Goal: Transaction & Acquisition: Obtain resource

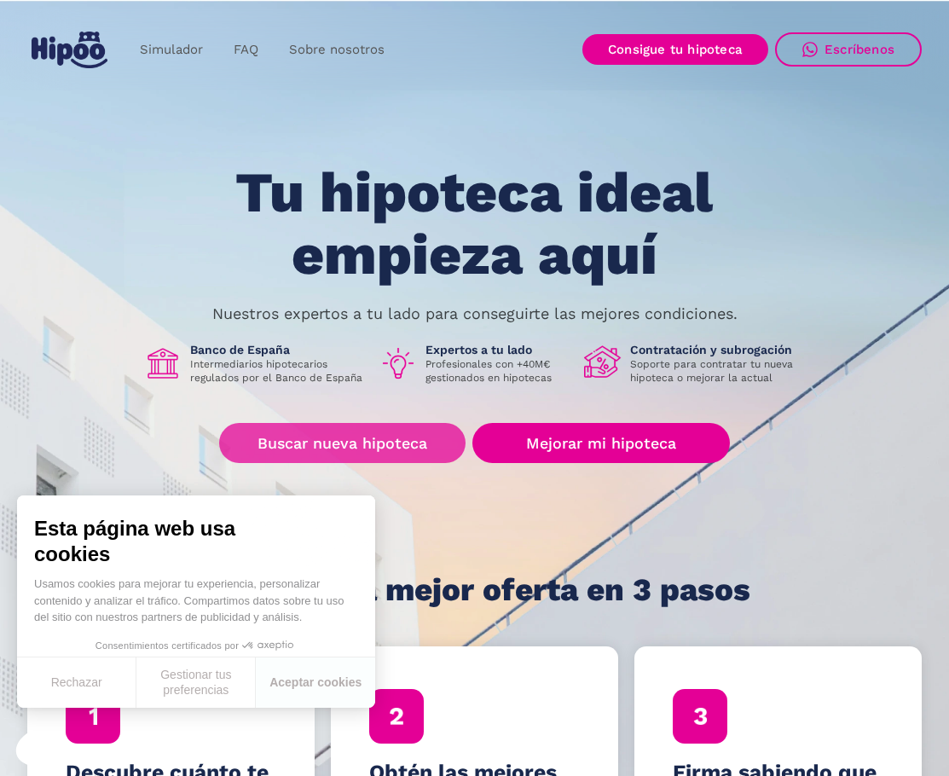
click at [351, 446] on link "Buscar nueva hipoteca" at bounding box center [342, 443] width 246 height 40
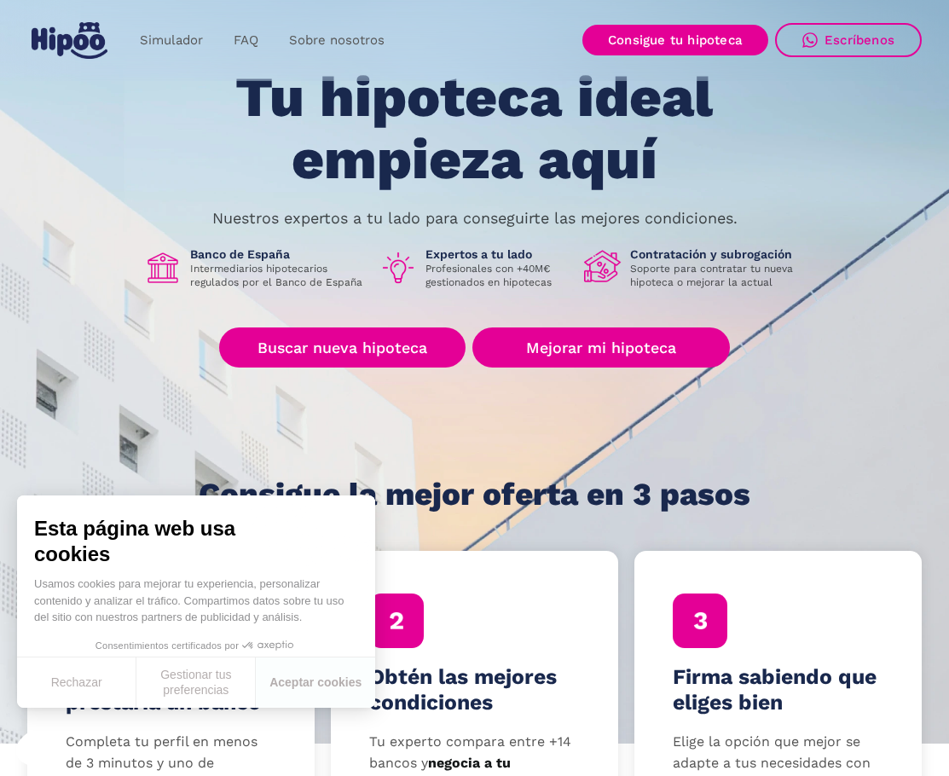
scroll to position [341, 0]
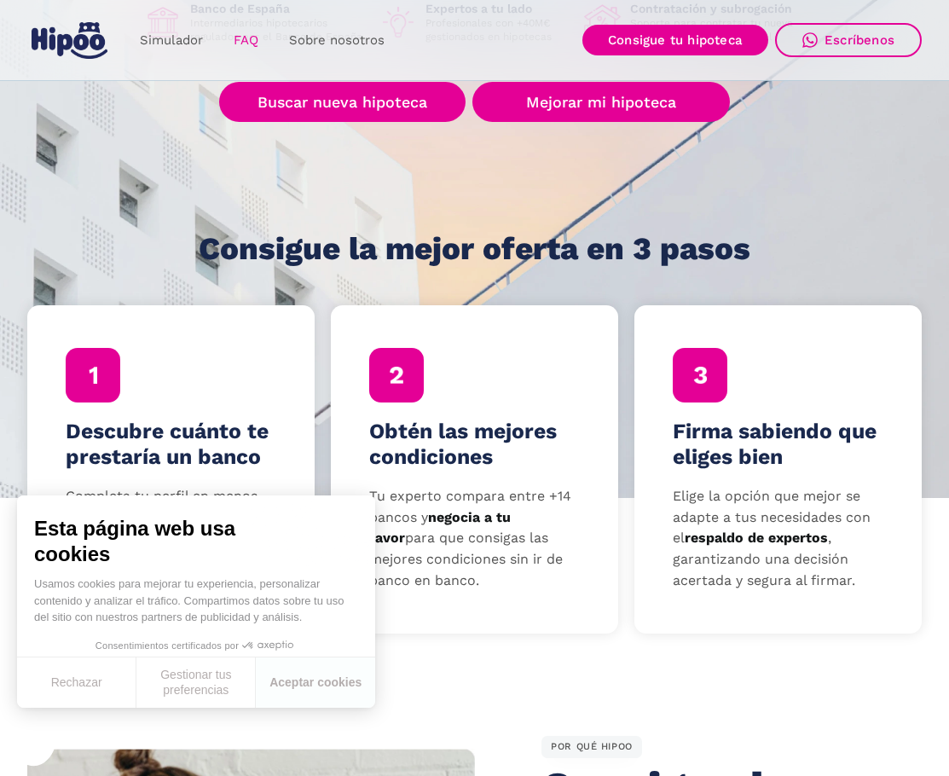
click at [237, 40] on link "FAQ" at bounding box center [245, 40] width 55 height 33
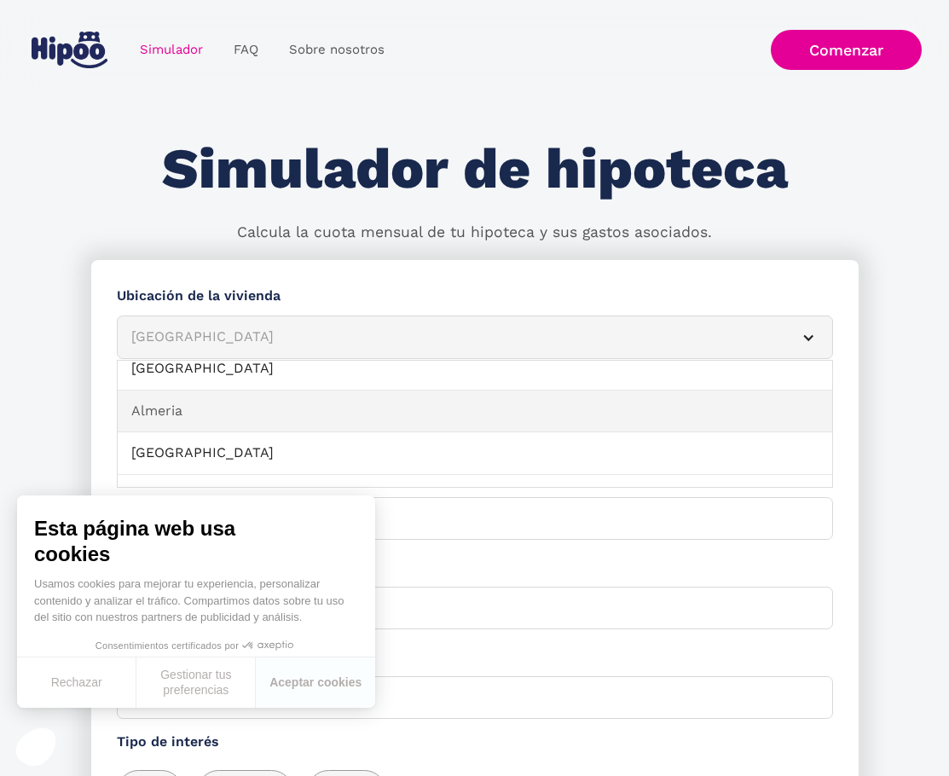
scroll to position [85, 0]
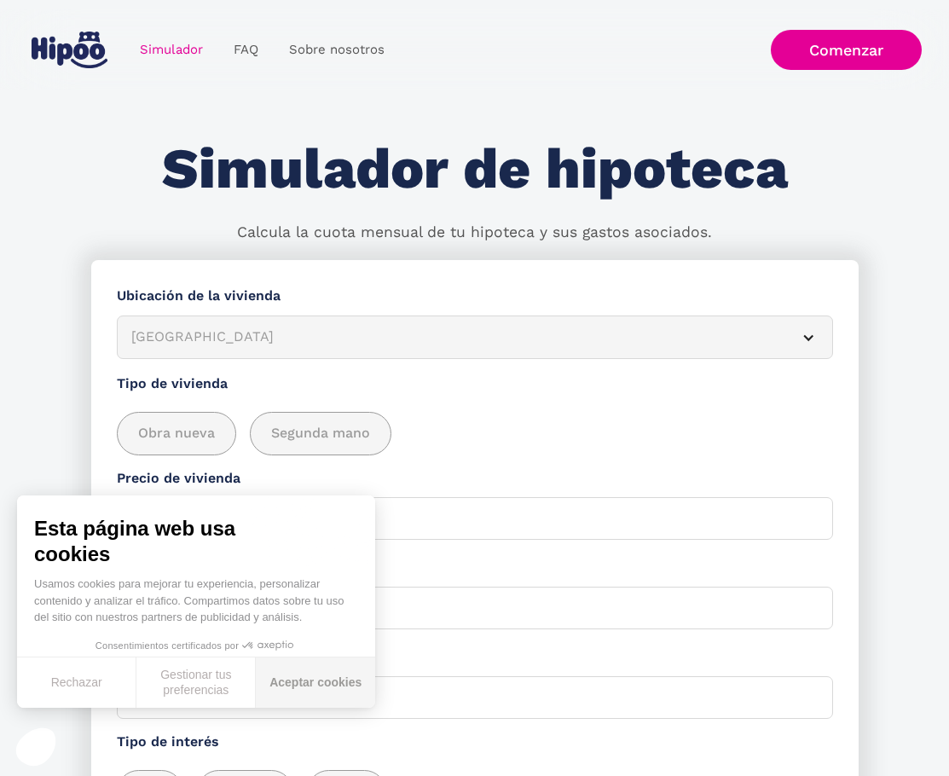
click at [324, 693] on button "Aceptar cookies" at bounding box center [315, 682] width 119 height 50
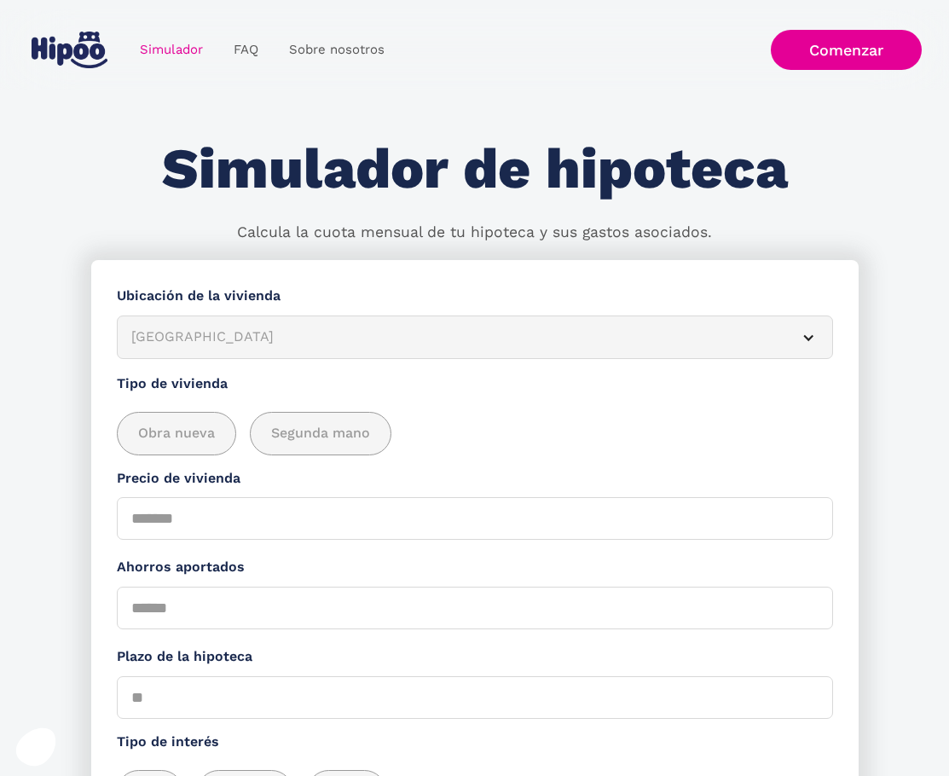
scroll to position [0, 0]
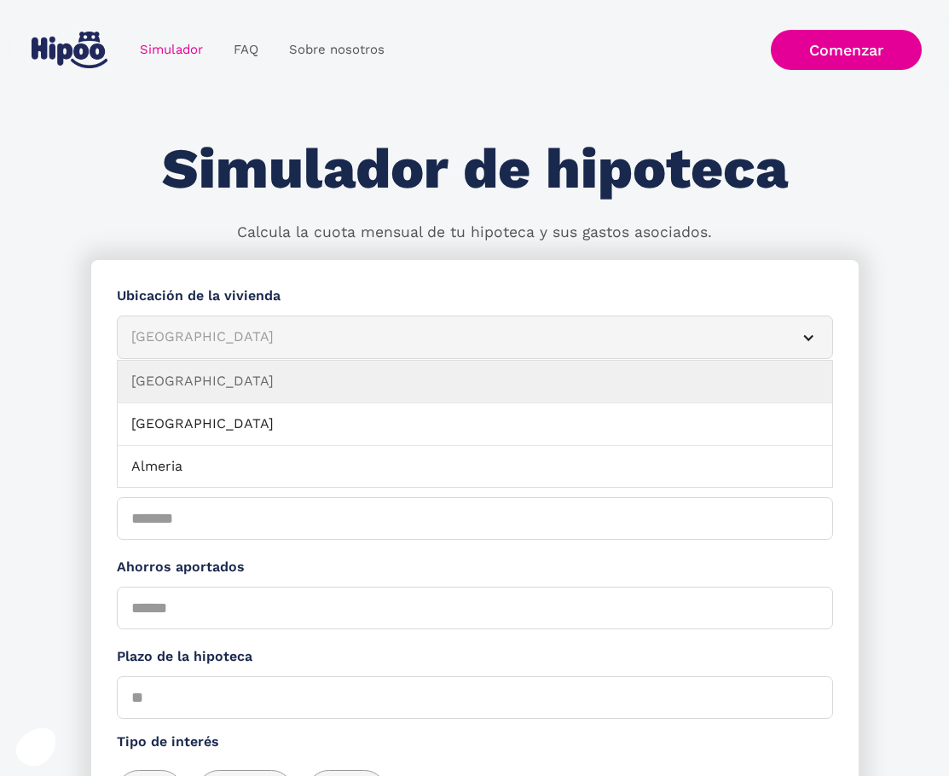
click at [245, 324] on article "Albacete" at bounding box center [475, 336] width 716 height 43
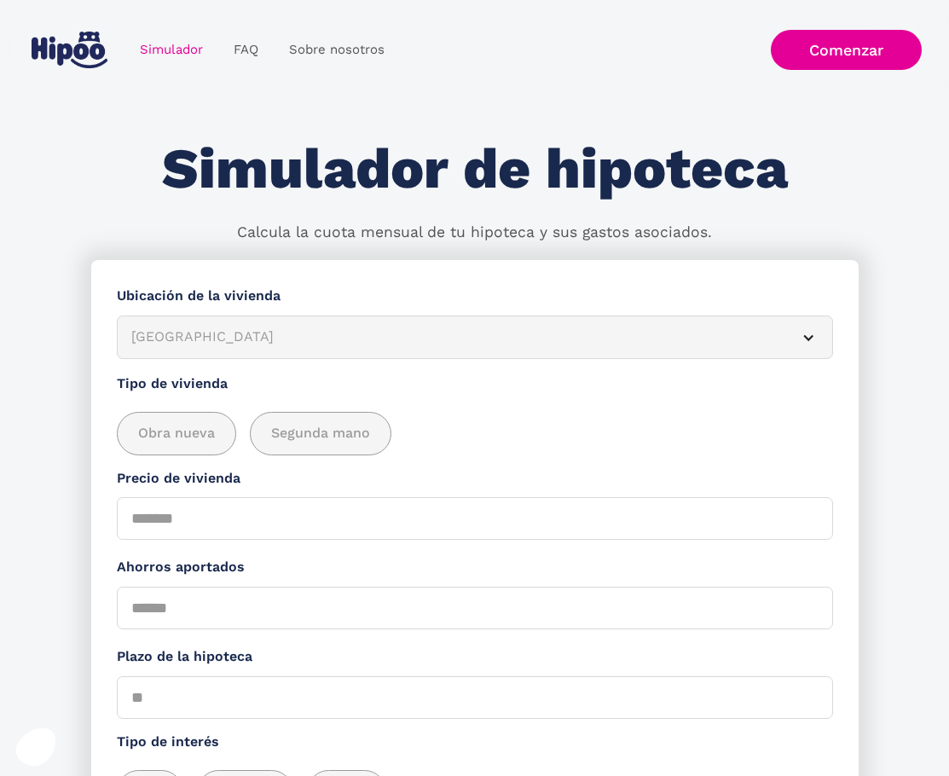
click at [245, 324] on article "Albacete" at bounding box center [475, 336] width 716 height 43
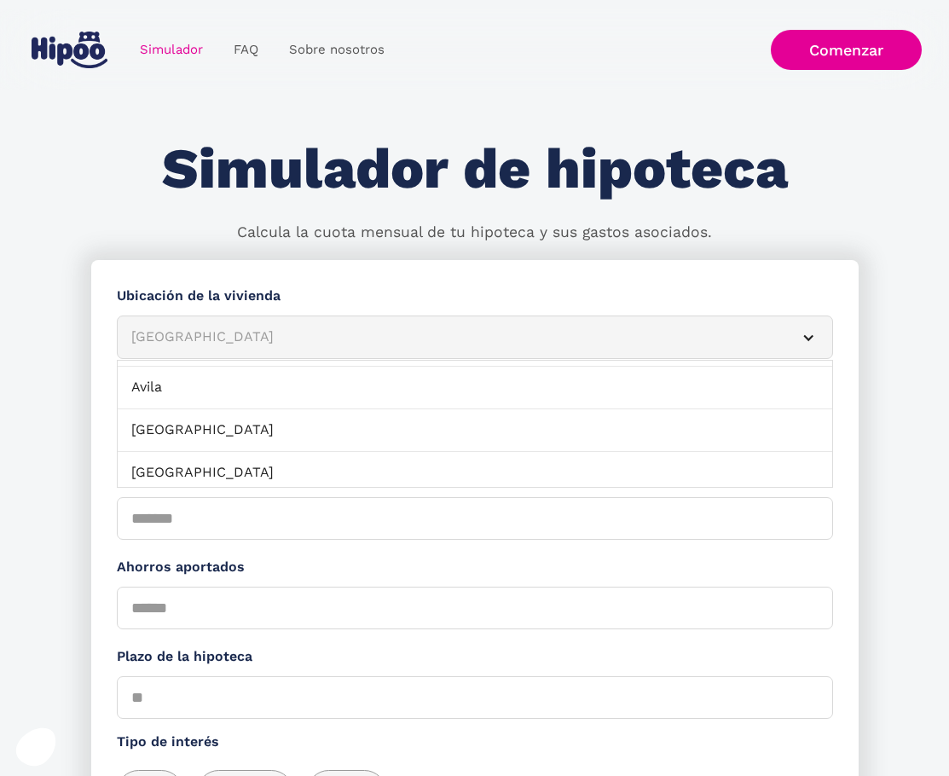
scroll to position [170, 0]
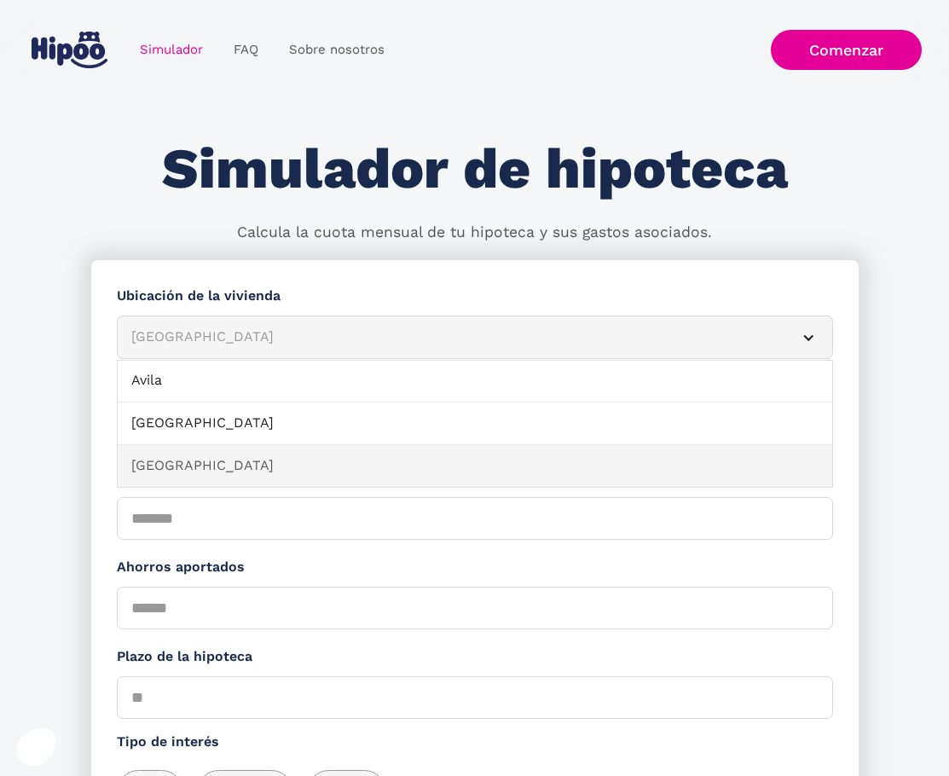
click at [229, 456] on link "Barcelona" at bounding box center [475, 466] width 714 height 43
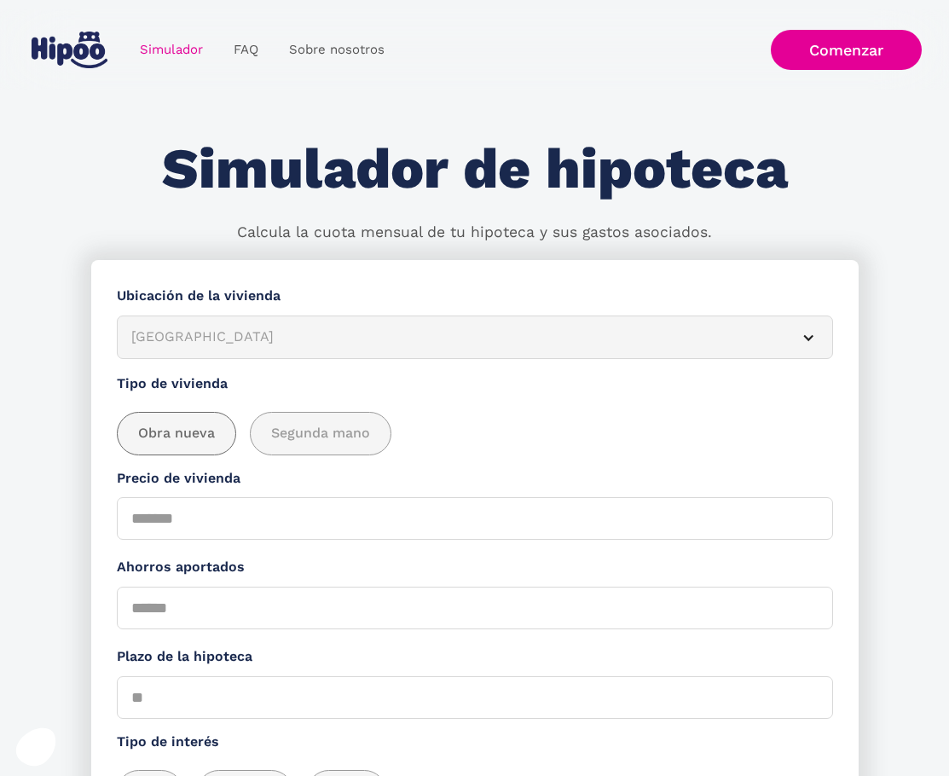
click at [194, 429] on span "Obra nueva" at bounding box center [176, 433] width 77 height 21
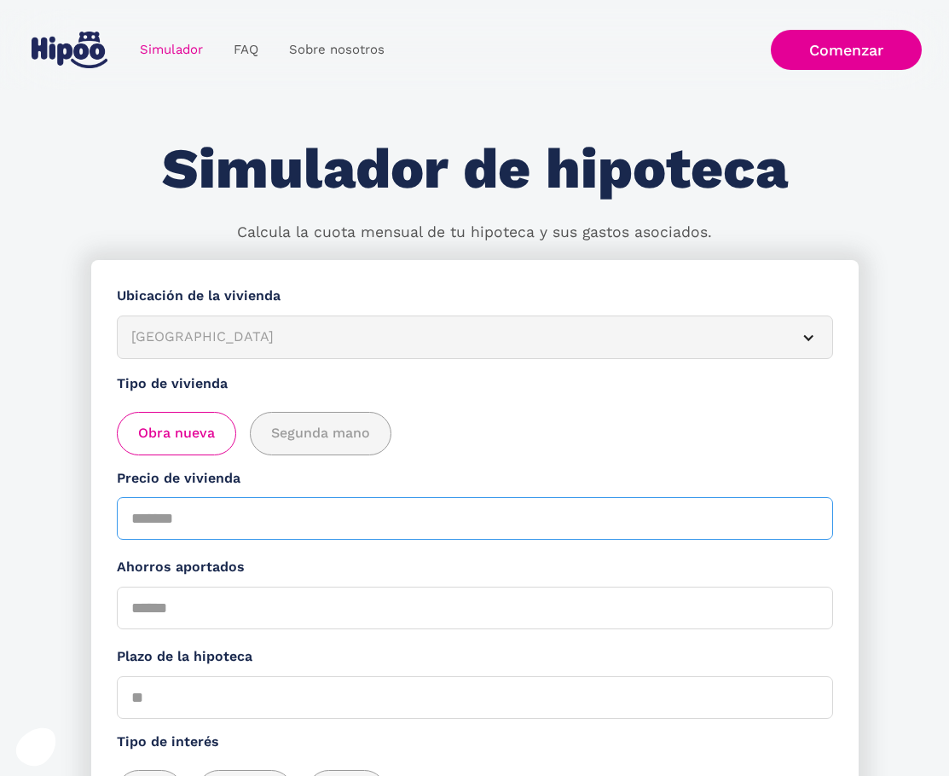
click at [211, 523] on input "Precio de vivienda" at bounding box center [475, 518] width 716 height 43
type input "******"
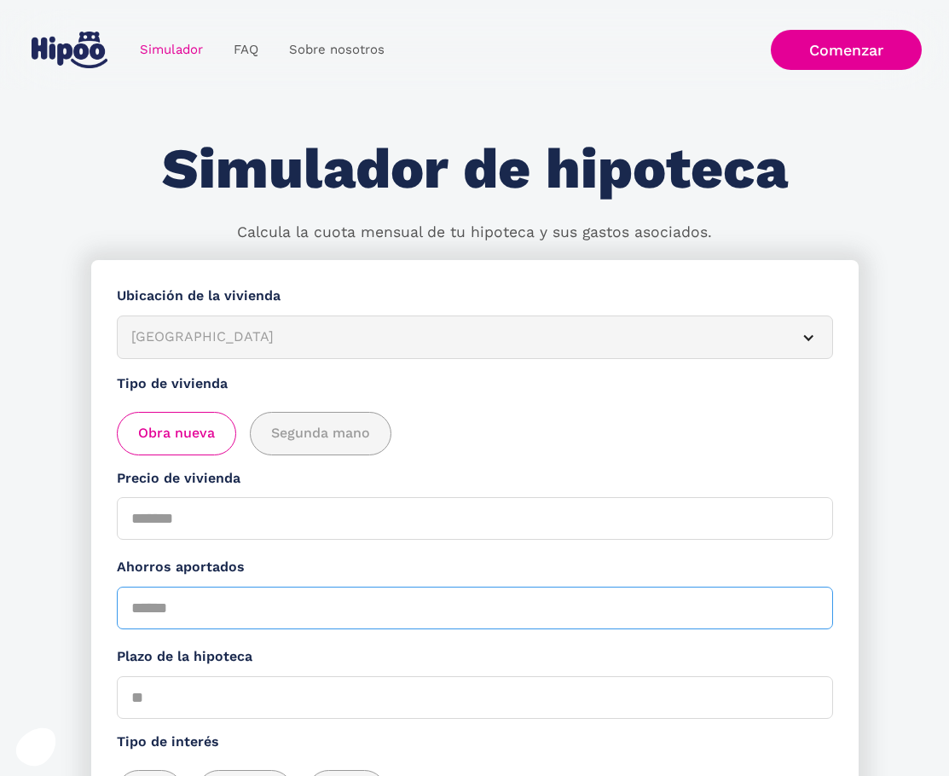
click at [220, 603] on input "Ahorros aportados" at bounding box center [475, 607] width 716 height 43
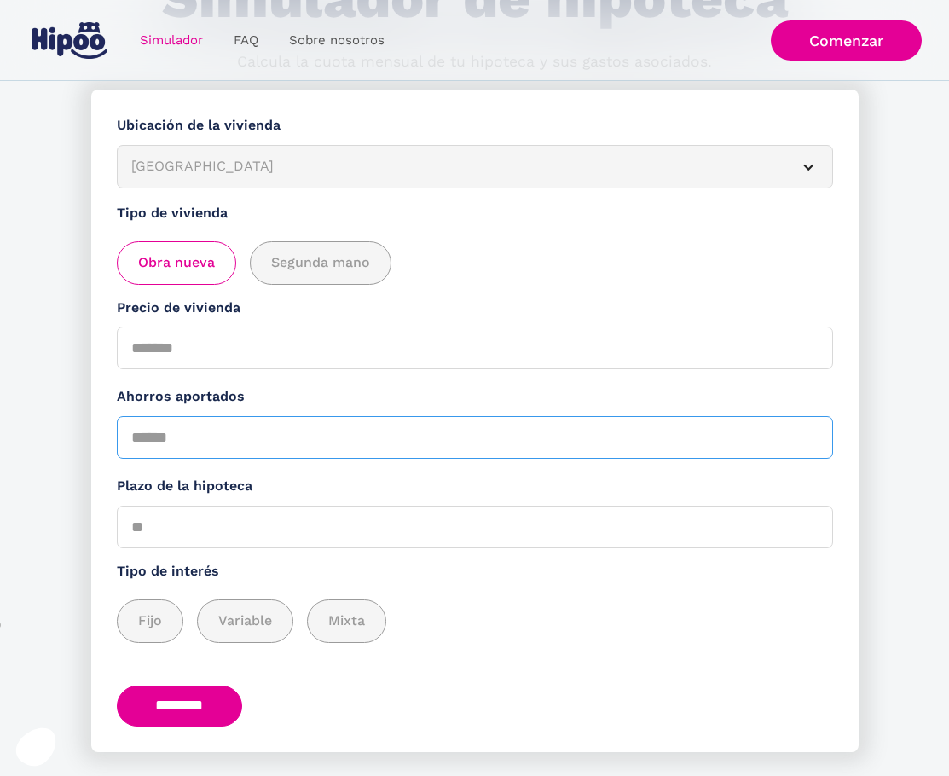
click at [187, 428] on input "Ahorros aportados" at bounding box center [475, 437] width 716 height 43
type input "*****"
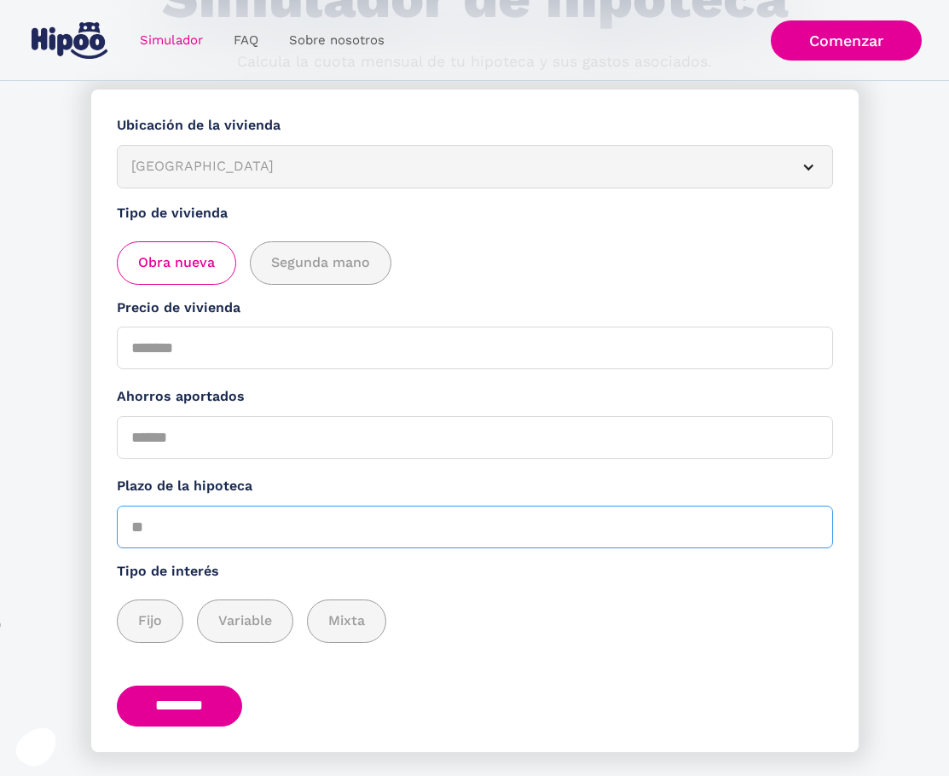
click at [215, 538] on input "Plazo de la hipoteca" at bounding box center [475, 526] width 716 height 43
type input "**"
click at [170, 614] on div "add_description_here" at bounding box center [150, 621] width 65 height 42
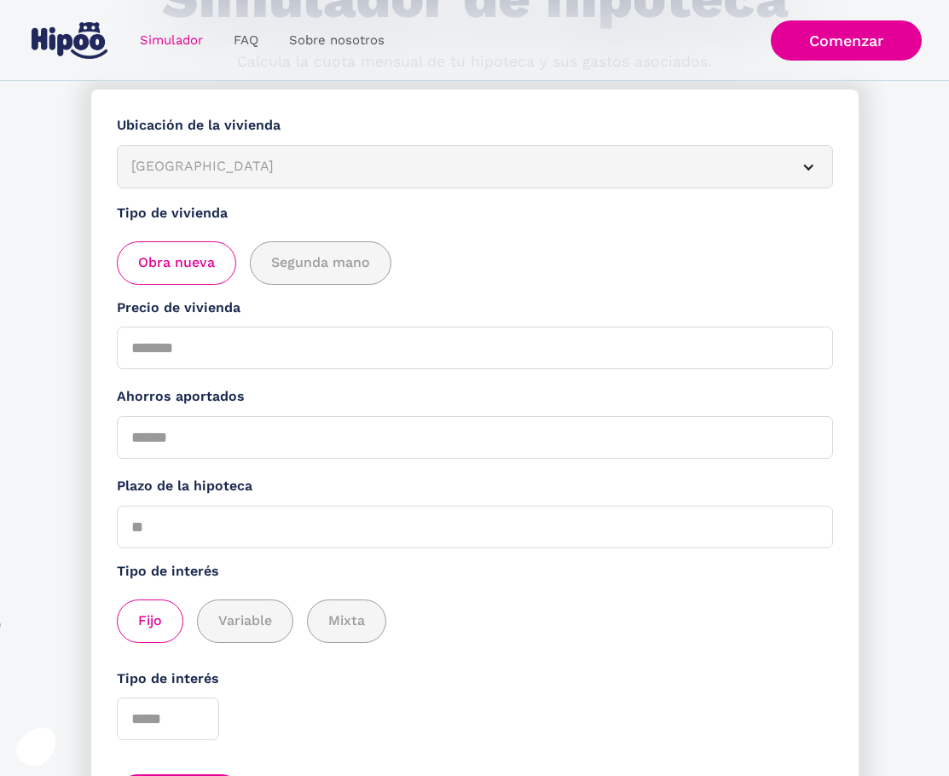
scroll to position [300, 0]
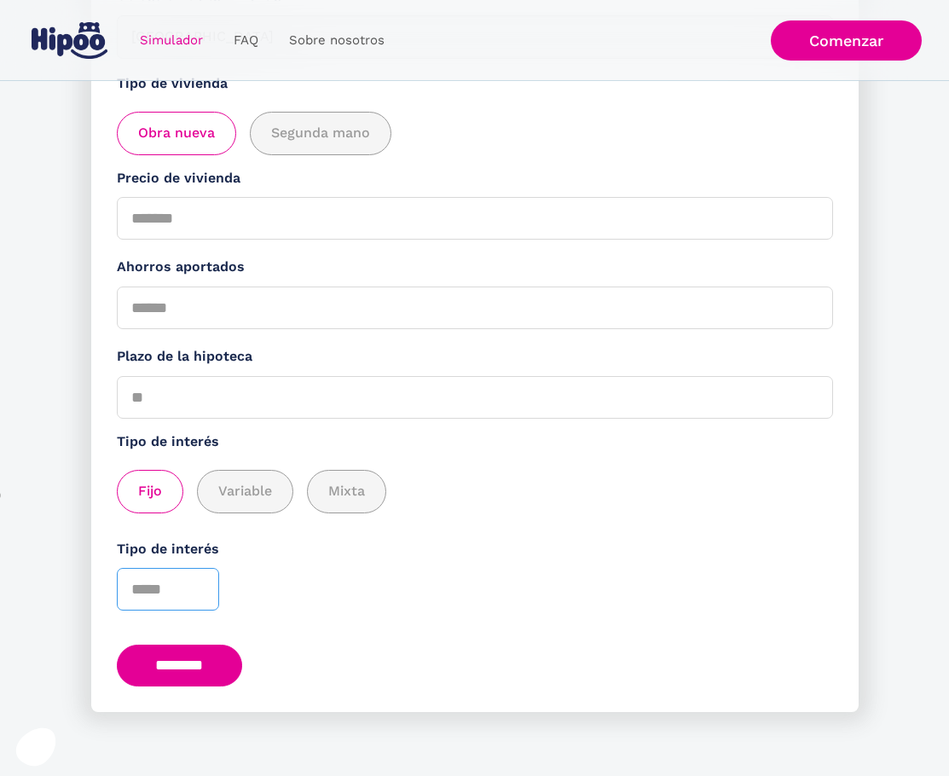
click at [162, 574] on input "Tipo de interés" at bounding box center [168, 589] width 102 height 43
type input "*"
click at [190, 665] on input "********" at bounding box center [180, 665] width 126 height 42
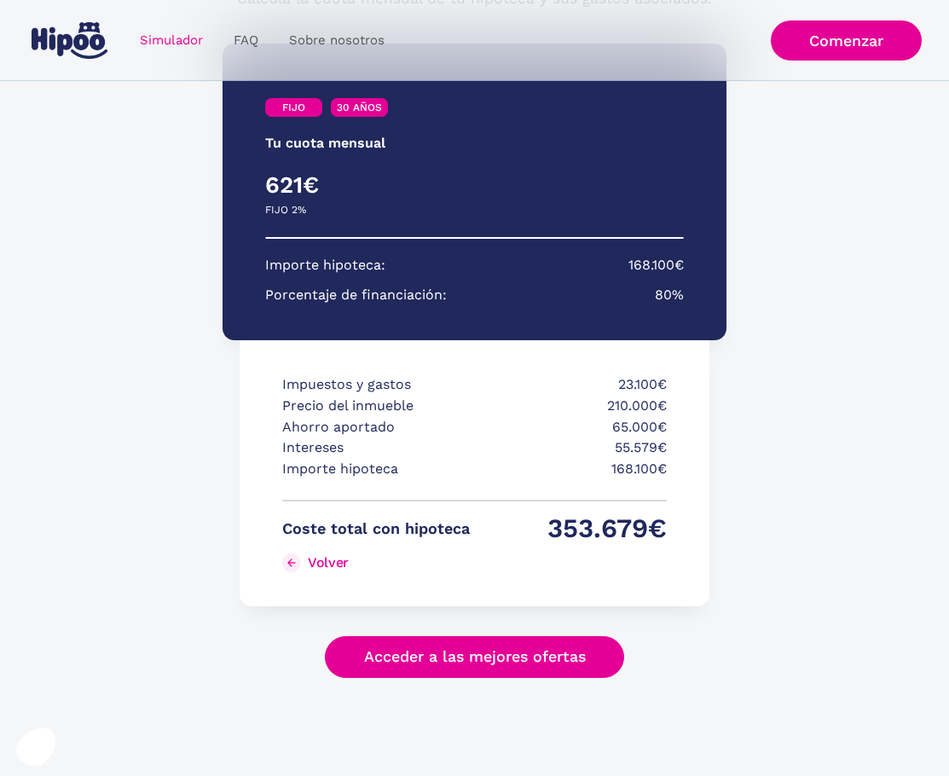
click at [877, 529] on section "**********" at bounding box center [474, 400] width 949 height 748
click at [561, 652] on link "Acceder a las mejores ofertas" at bounding box center [475, 657] width 300 height 42
click at [849, 34] on link "Comenzar" at bounding box center [845, 40] width 151 height 40
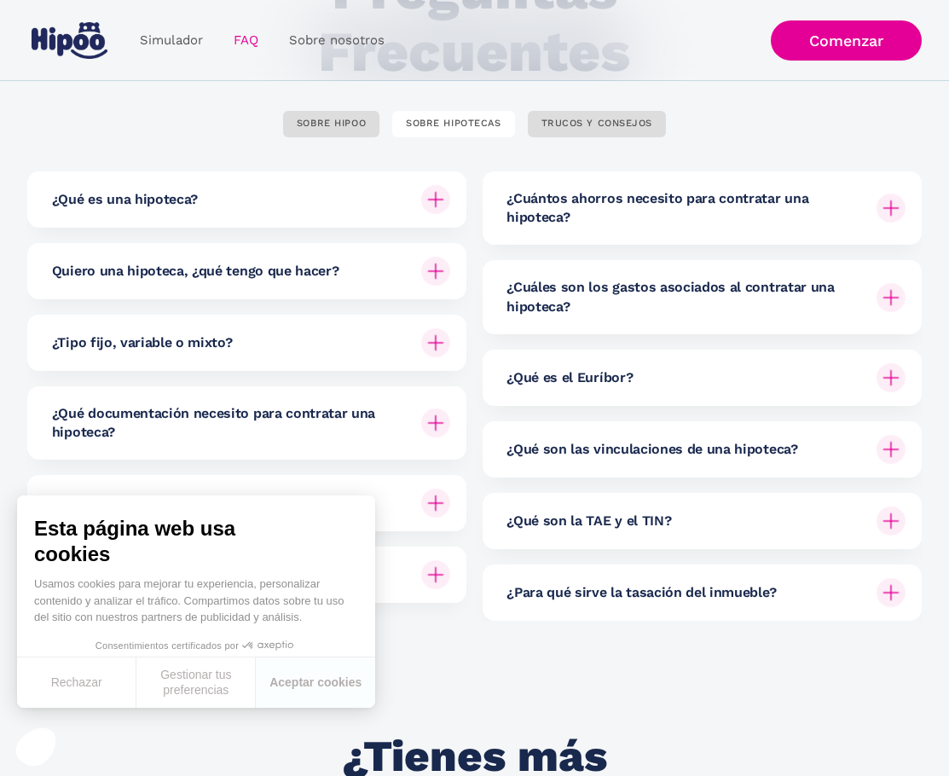
scroll to position [256, 0]
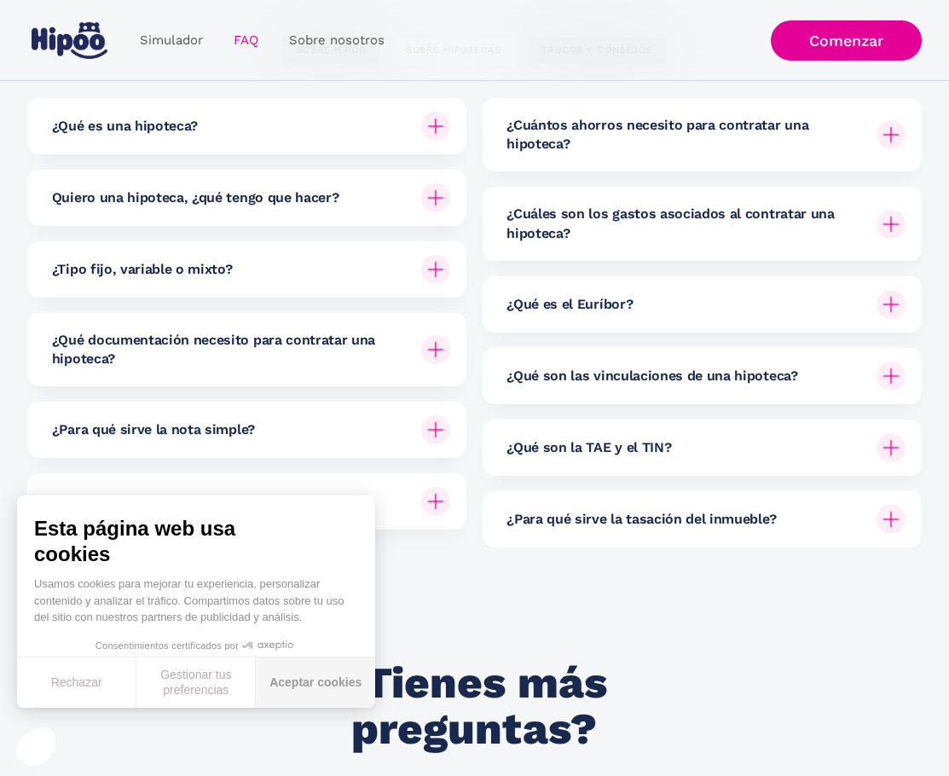
click at [329, 676] on button "Aceptar cookies" at bounding box center [315, 682] width 119 height 50
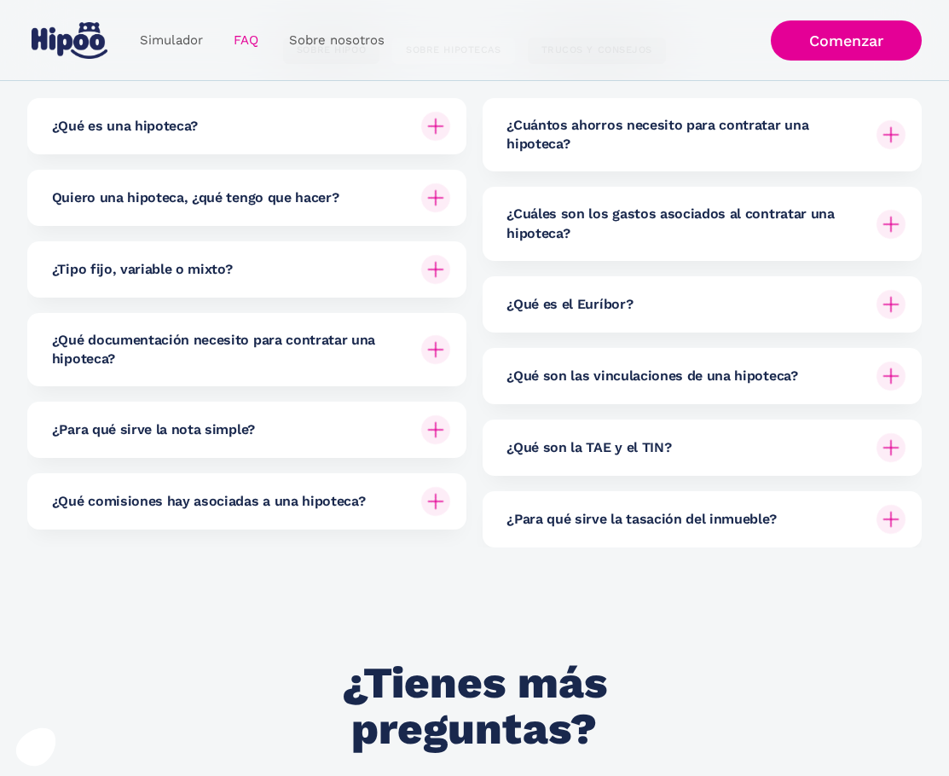
click at [884, 130] on img at bounding box center [890, 134] width 29 height 29
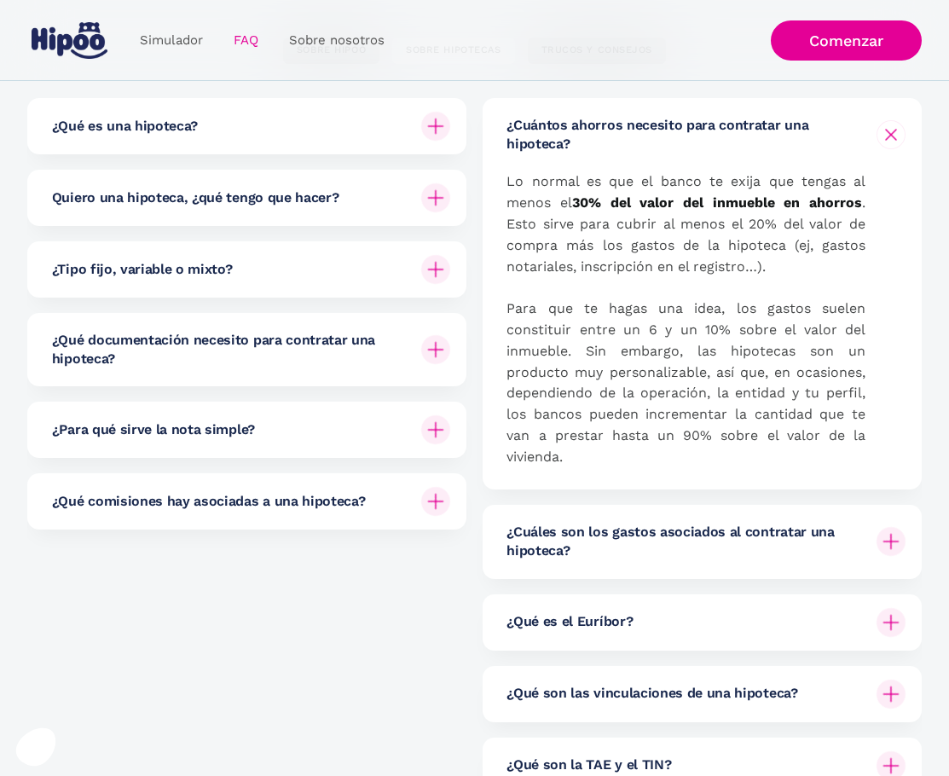
click at [887, 133] on img at bounding box center [890, 134] width 20 height 20
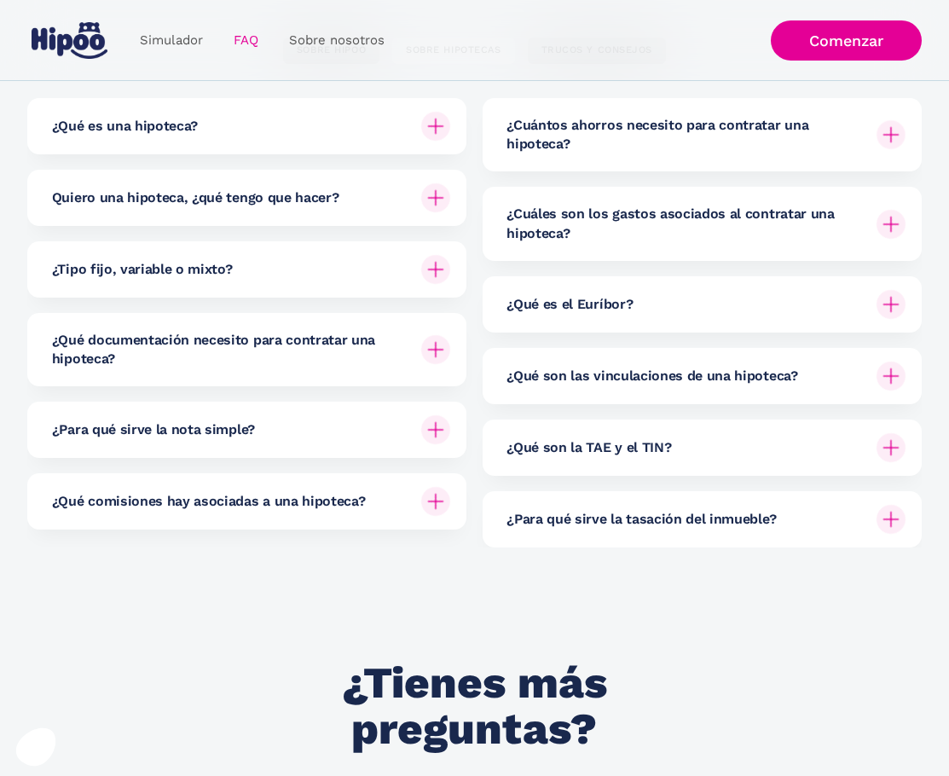
click at [887, 449] on img at bounding box center [890, 447] width 29 height 29
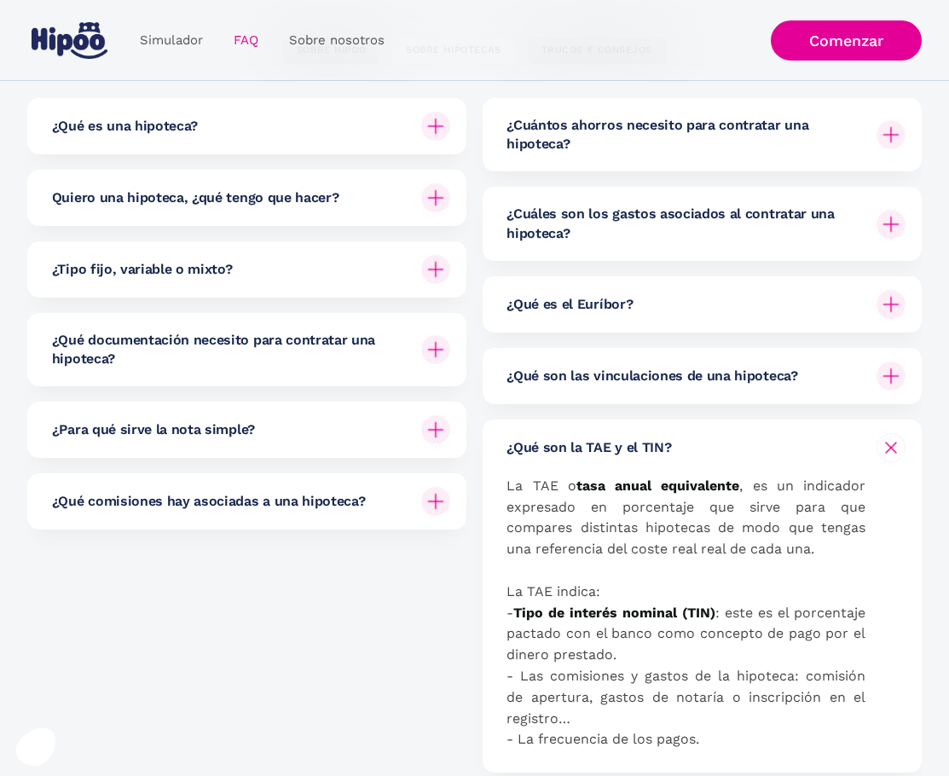
click at [891, 443] on img at bounding box center [890, 447] width 20 height 20
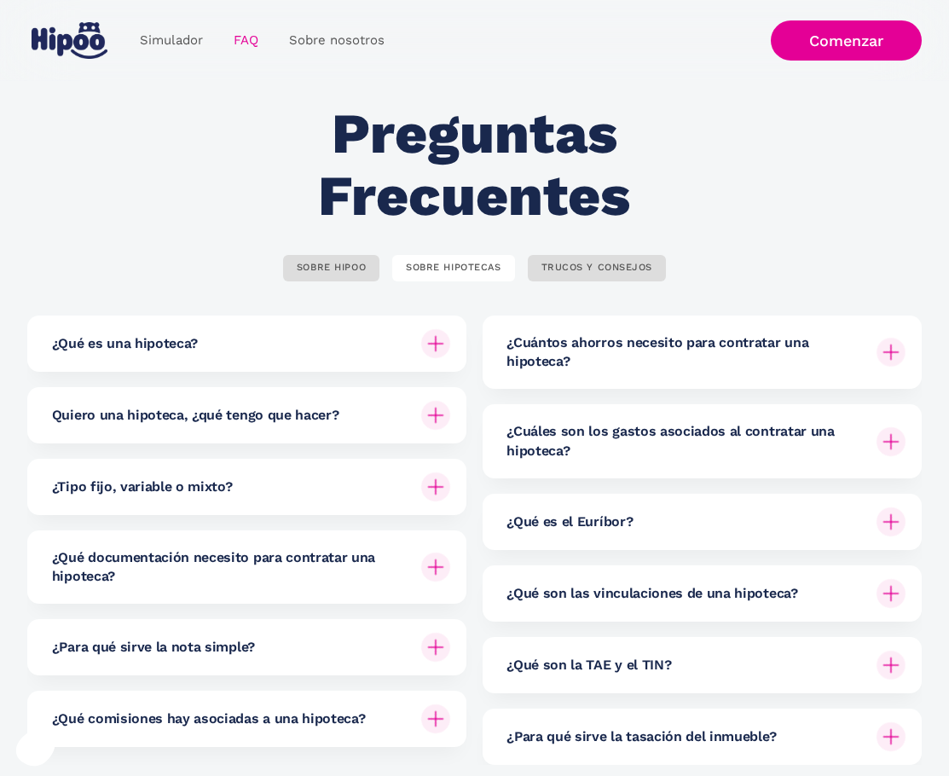
scroll to position [0, 0]
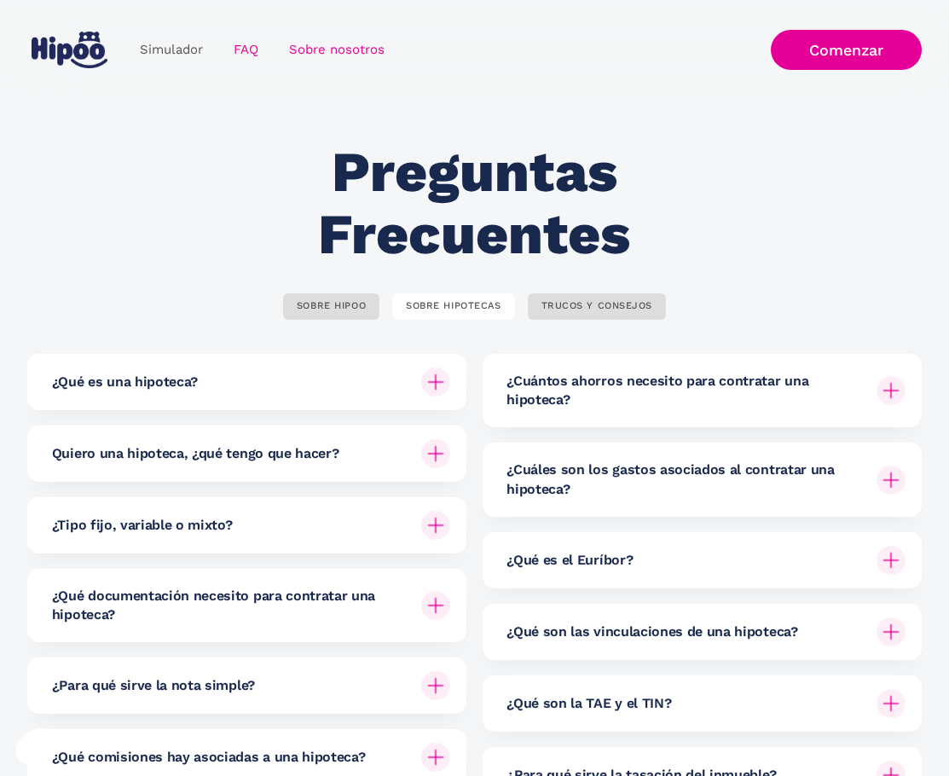
click at [316, 54] on link "Sobre nosotros" at bounding box center [337, 49] width 126 height 33
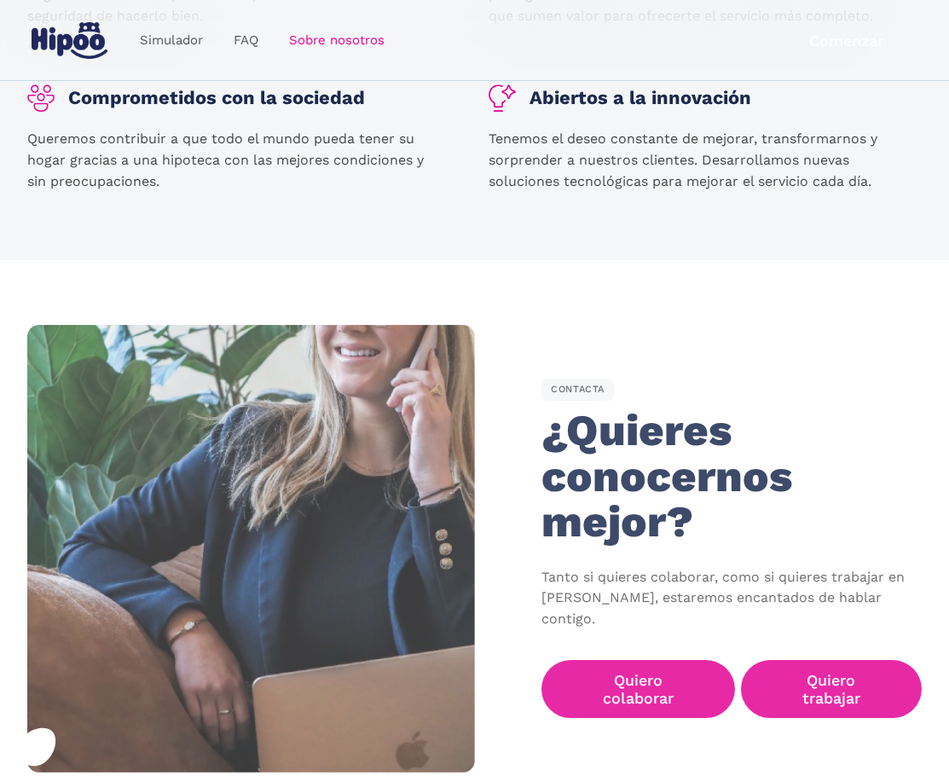
scroll to position [2471, 0]
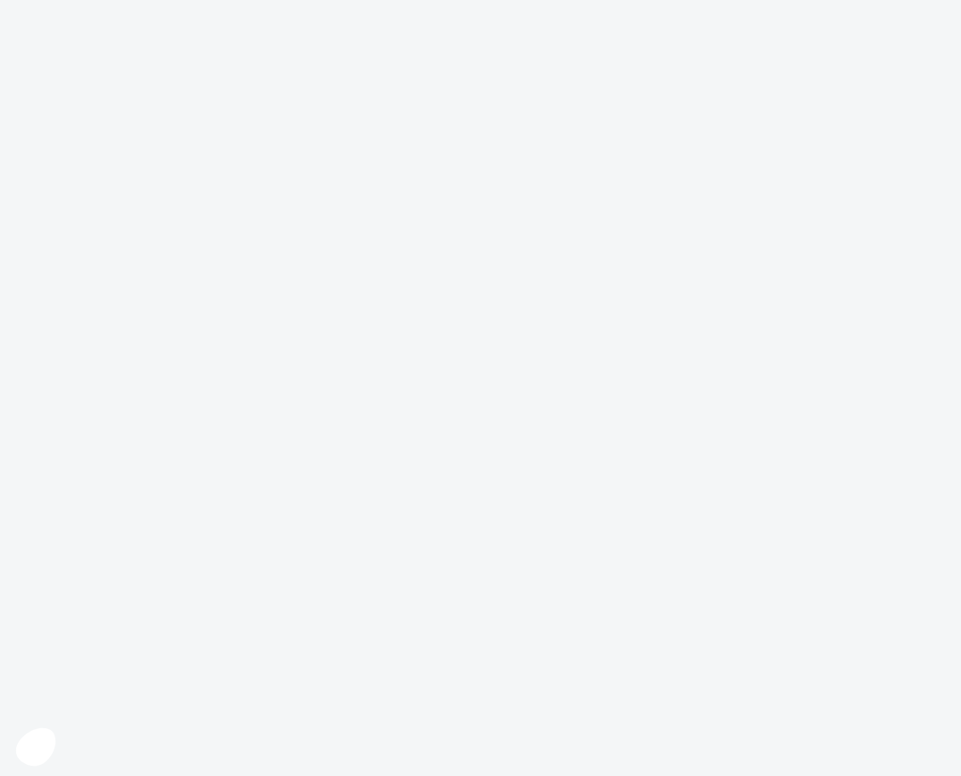
click at [499, 484] on body at bounding box center [480, 388] width 961 height 776
